Goal: Navigation & Orientation: Go to known website

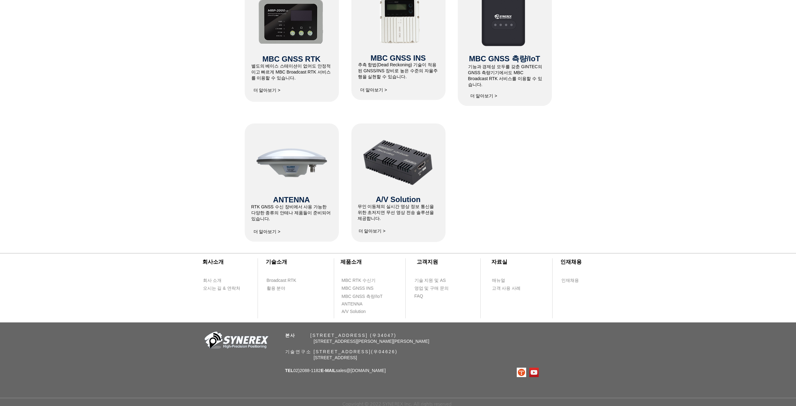
scroll to position [292, 0]
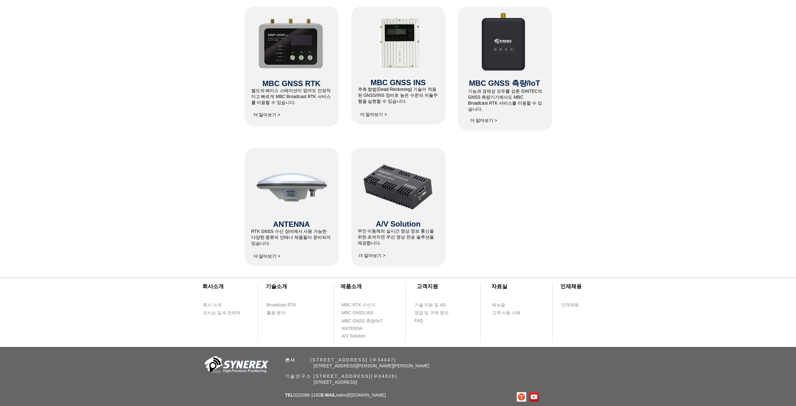
drag, startPoint x: 211, startPoint y: 208, endPoint x: 302, endPoint y: -21, distance: 246.8
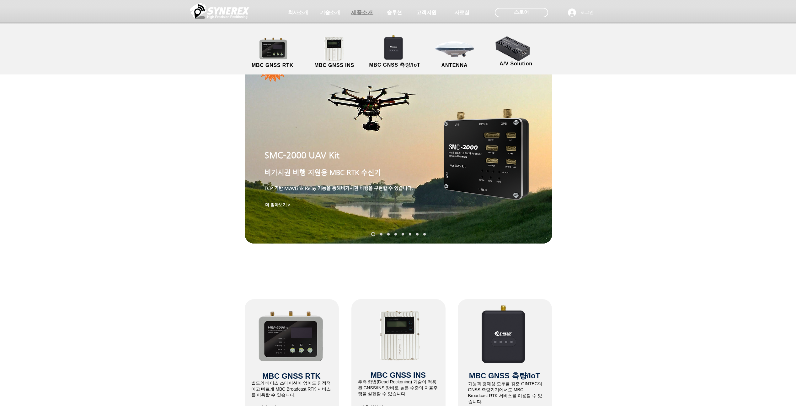
click at [355, 16] on span "제품소개" at bounding box center [362, 12] width 22 height 7
click at [365, 12] on span "제품소개" at bounding box center [362, 12] width 22 height 7
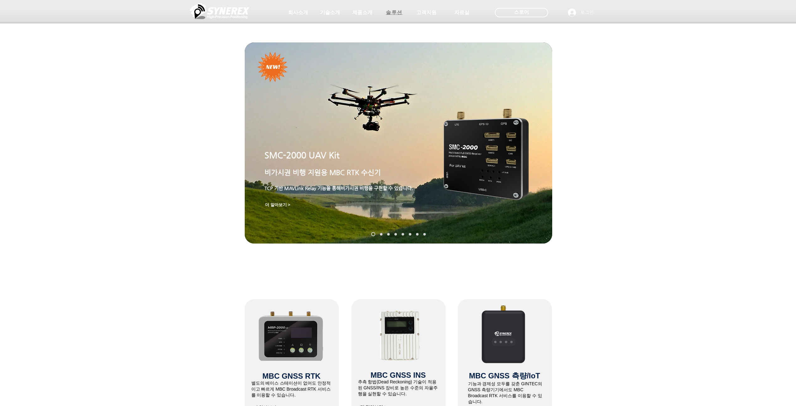
click at [401, 13] on span "솔루션" at bounding box center [394, 12] width 17 height 7
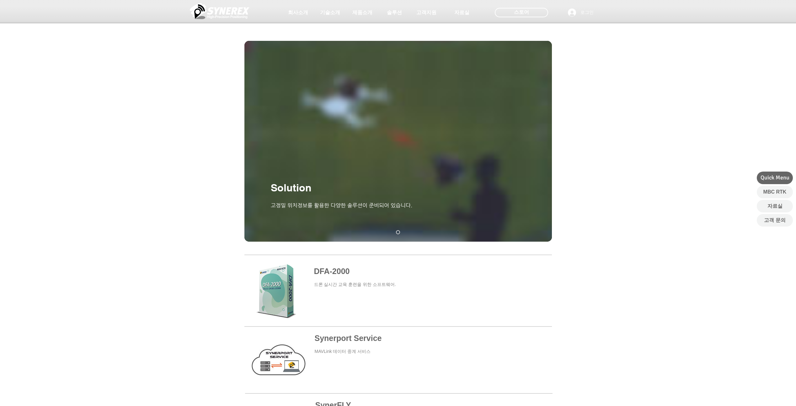
click at [302, 15] on span "회사소개" at bounding box center [298, 12] width 20 height 7
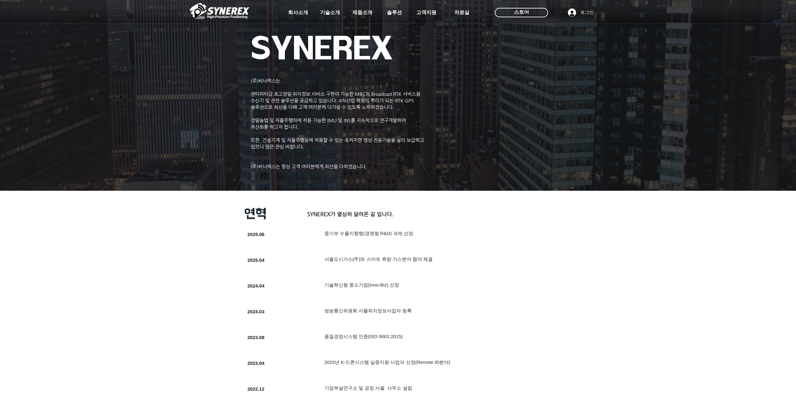
drag, startPoint x: 220, startPoint y: 243, endPoint x: 338, endPoint y: -17, distance: 285.2
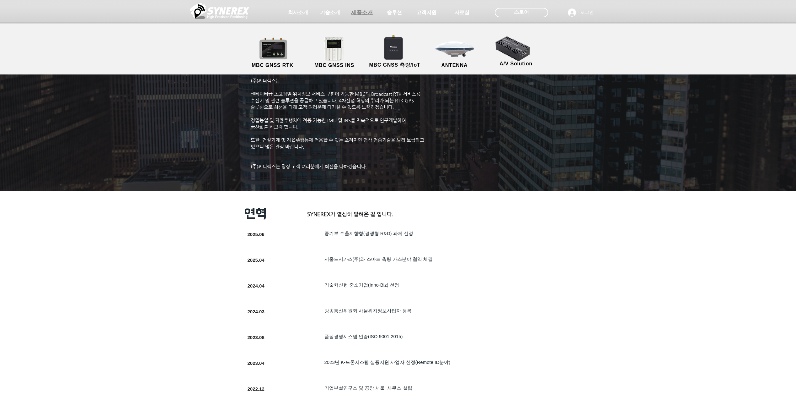
click at [367, 12] on span "제품소개" at bounding box center [362, 12] width 22 height 7
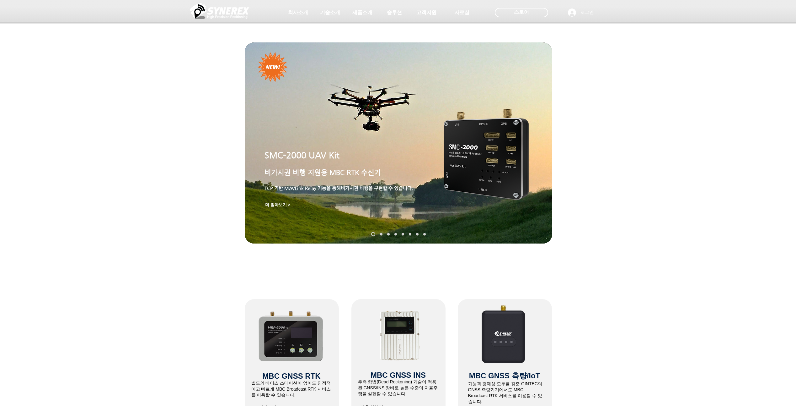
click at [176, 142] on div "main content" at bounding box center [398, 193] width 796 height 195
click at [218, 10] on img at bounding box center [220, 11] width 60 height 19
click at [217, 13] on img at bounding box center [220, 11] width 60 height 19
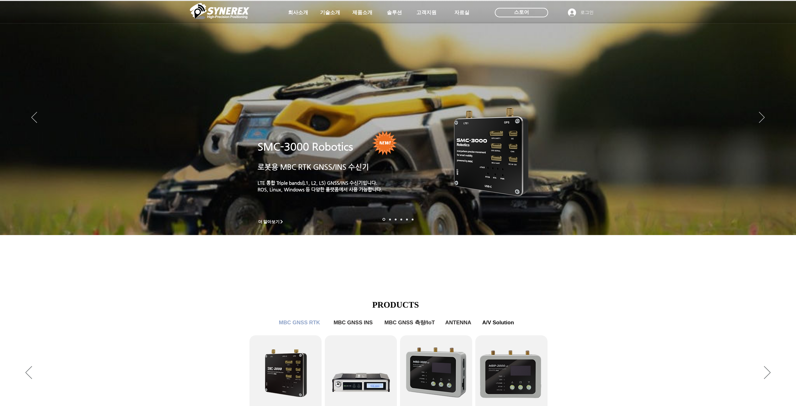
click at [73, 153] on img "LimX Dinamics" at bounding box center [106, 113] width 178 height 179
click at [150, 49] on span "홈페이지 바로가기>" at bounding box center [160, 51] width 36 height 6
drag, startPoint x: 191, startPoint y: 27, endPoint x: 186, endPoint y: 51, distance: 25.3
click at [137, 51] on div "홈페이지 바로가기>" at bounding box center [76, 107] width 121 height 190
drag, startPoint x: 186, startPoint y: 51, endPoint x: 158, endPoint y: 51, distance: 28.3
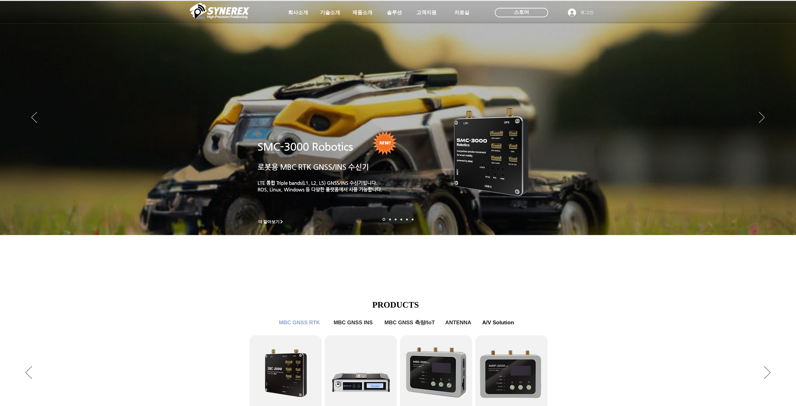
click at [158, 51] on span "홈페이지 바로가기>" at bounding box center [160, 51] width 36 height 6
click at [175, 309] on div "LimX Dinamics" at bounding box center [398, 203] width 796 height 406
click at [788, 227] on div "LimX Dinamics" at bounding box center [398, 203] width 796 height 406
click at [784, 224] on div "LimX Dinamics" at bounding box center [398, 203] width 796 height 406
click at [192, 27] on icon "사이트로 돌아가기" at bounding box center [192, 28] width 6 height 8
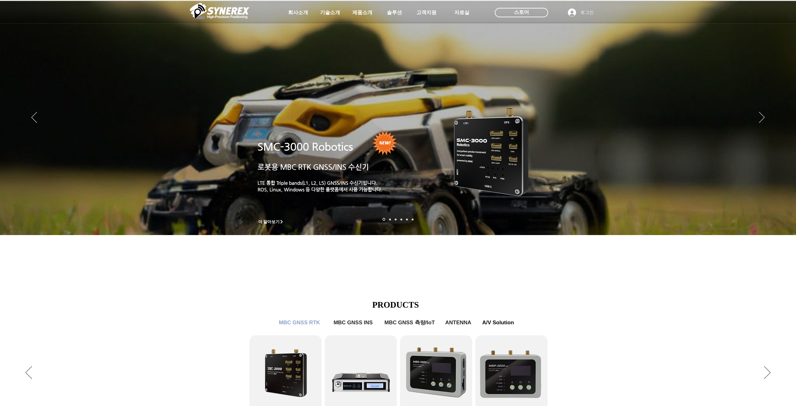
click at [244, 17] on img at bounding box center [220, 11] width 60 height 19
